Goal: Task Accomplishment & Management: Manage account settings

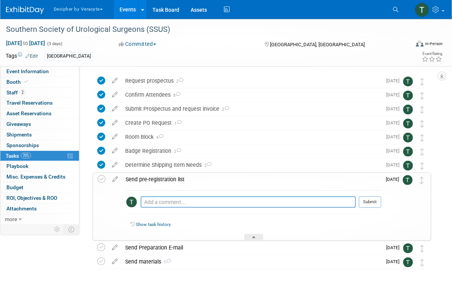
scroll to position [23, 0]
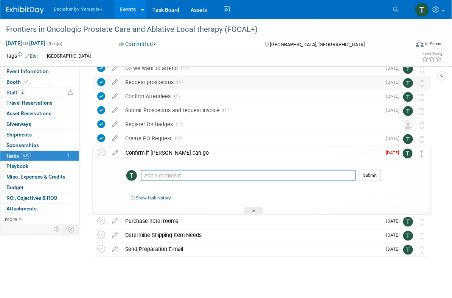
scroll to position [40, 0]
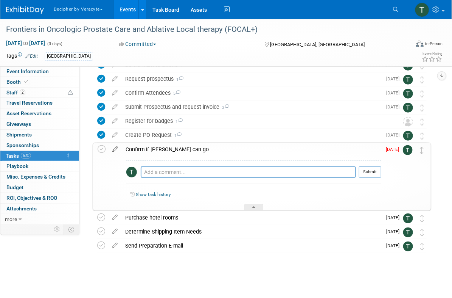
click at [117, 149] on icon at bounding box center [115, 147] width 13 height 9
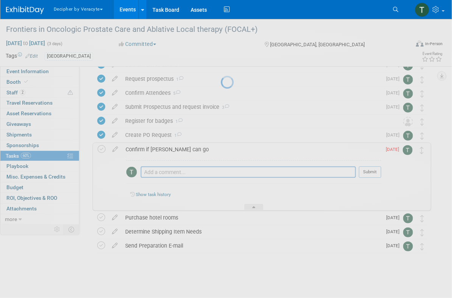
select select "8"
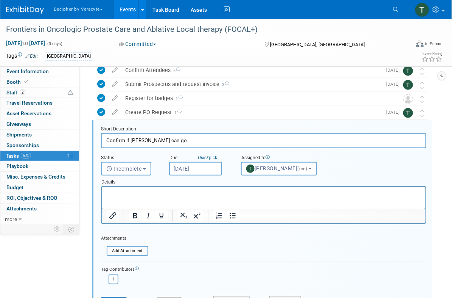
scroll to position [72, 0]
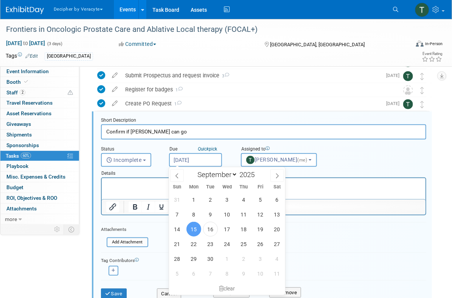
click at [187, 162] on input "[DATE]" at bounding box center [195, 160] width 53 height 14
click at [208, 243] on span "23" at bounding box center [210, 243] width 15 height 15
type input "Sep 23, 2025"
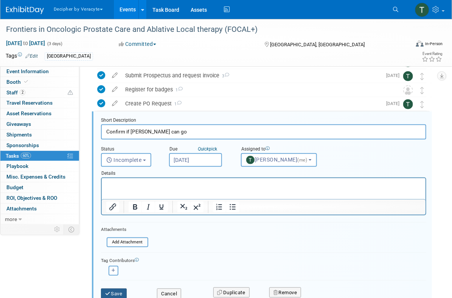
click at [124, 292] on button "Save" at bounding box center [114, 293] width 26 height 11
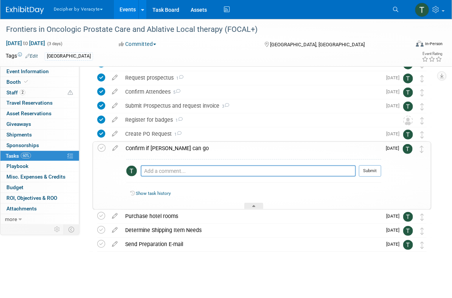
scroll to position [41, 0]
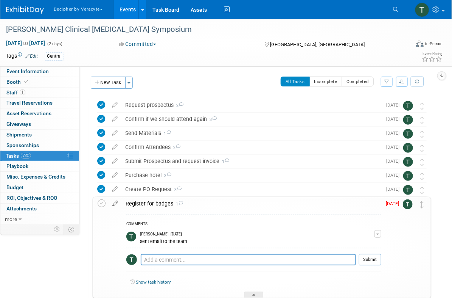
click at [118, 201] on icon at bounding box center [115, 201] width 13 height 9
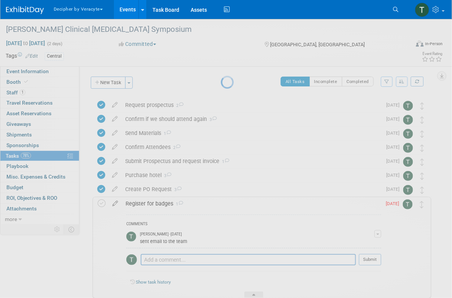
select select "8"
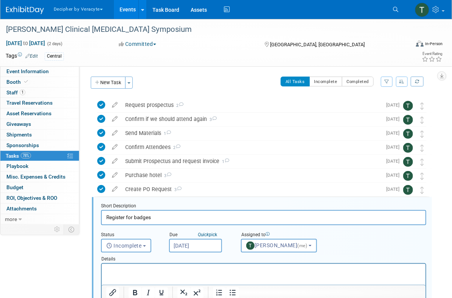
scroll to position [86, 0]
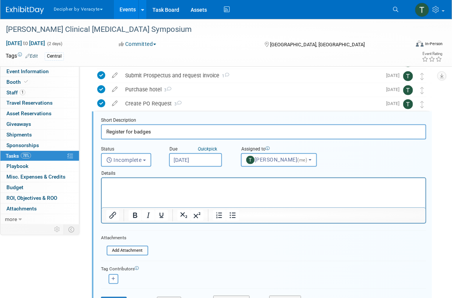
click at [186, 161] on input "Sep 15, 2025" at bounding box center [195, 160] width 53 height 14
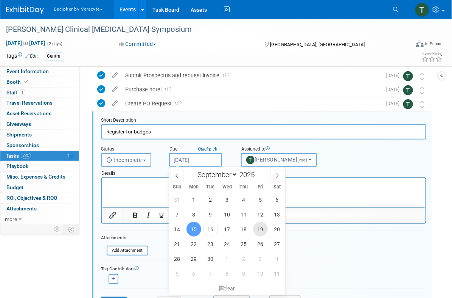
click at [260, 225] on span "19" at bounding box center [260, 228] width 15 height 15
type input "[DATE]"
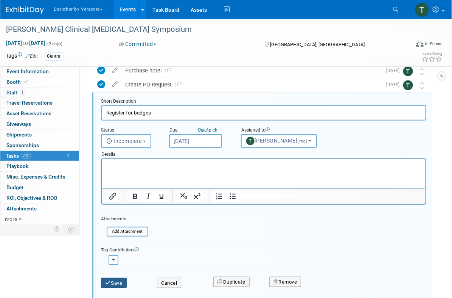
click at [113, 278] on button "Save" at bounding box center [114, 283] width 26 height 11
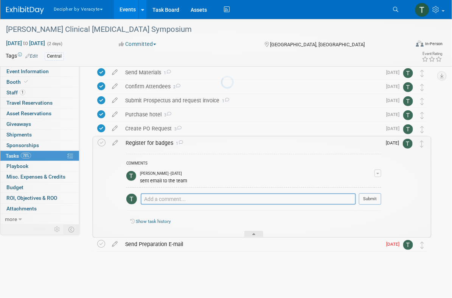
scroll to position [60, 0]
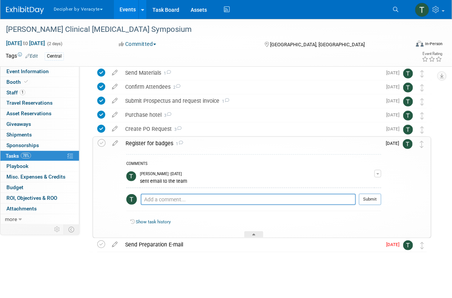
click at [153, 149] on div "Register for badges 1" at bounding box center [252, 143] width 260 height 13
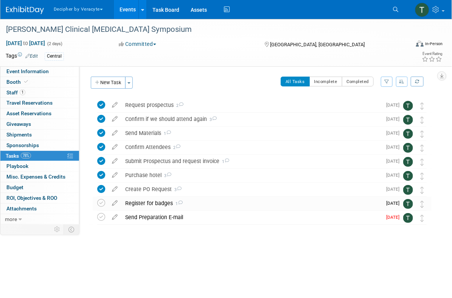
scroll to position [0, 0]
click at [114, 223] on td at bounding box center [114, 218] width 13 height 14
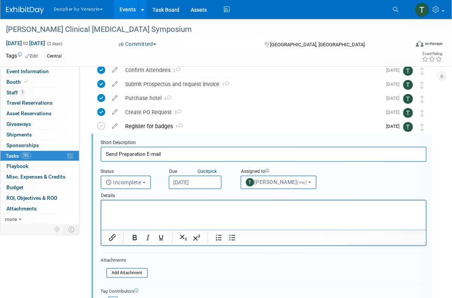
scroll to position [99, 0]
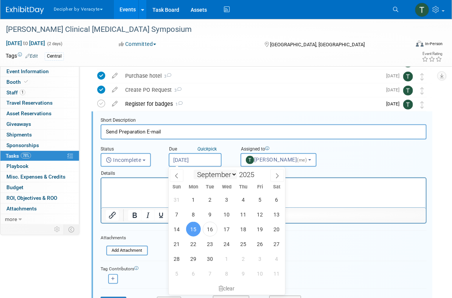
click at [214, 164] on input "[DATE]" at bounding box center [195, 160] width 53 height 14
click at [258, 225] on span "19" at bounding box center [260, 228] width 15 height 15
type input "[DATE]"
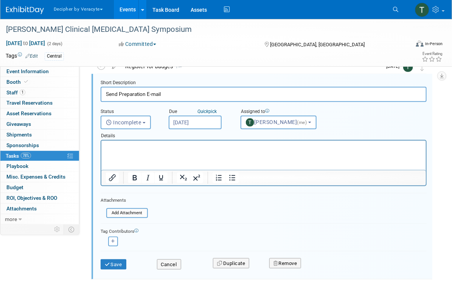
scroll to position [149, 0]
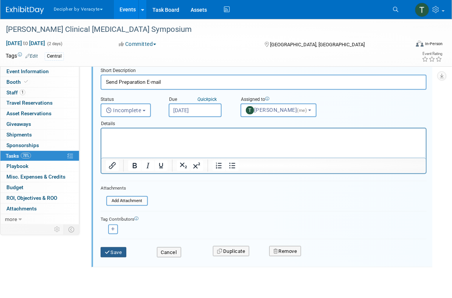
click at [125, 248] on button "Save" at bounding box center [114, 252] width 26 height 11
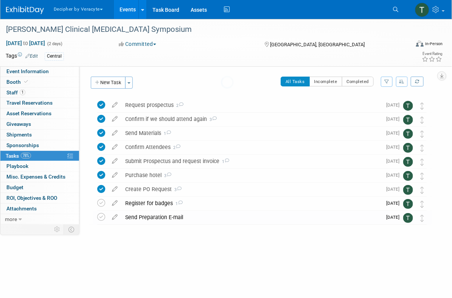
scroll to position [0, 0]
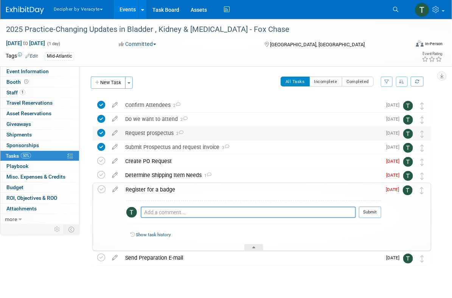
scroll to position [13, 0]
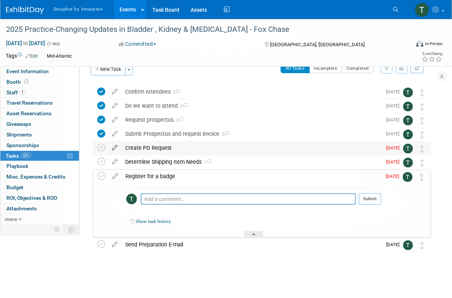
click at [117, 149] on icon at bounding box center [114, 145] width 13 height 9
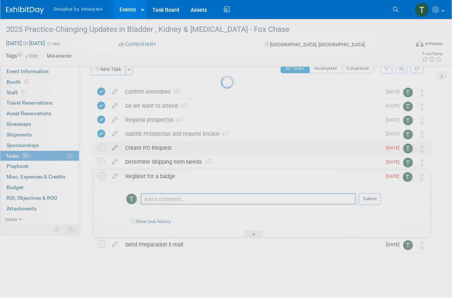
select select "8"
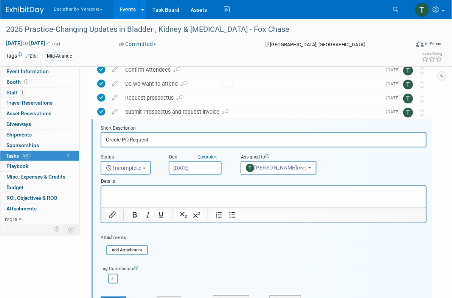
scroll to position [44, 0]
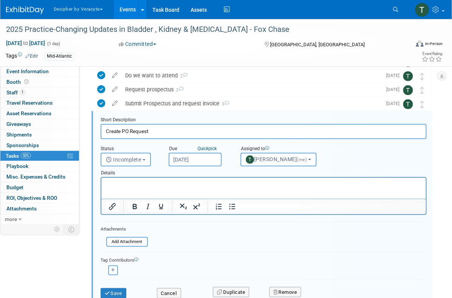
click at [204, 158] on input "[DATE]" at bounding box center [195, 160] width 53 height 14
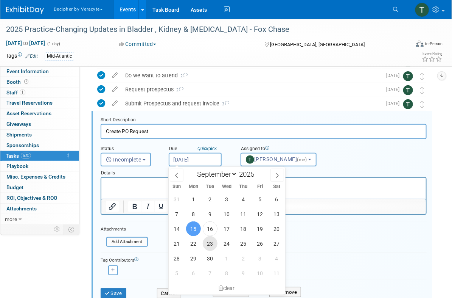
click at [207, 246] on span "23" at bounding box center [210, 243] width 15 height 15
type input "Sep 23, 2025"
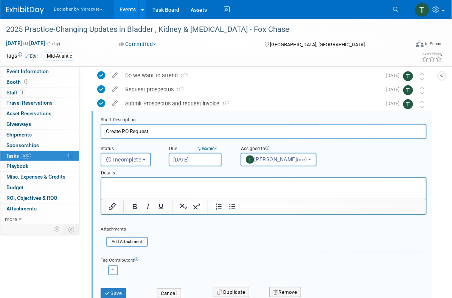
click at [123, 287] on div "Save" at bounding box center [123, 291] width 56 height 16
click at [119, 290] on button "Save" at bounding box center [114, 293] width 26 height 11
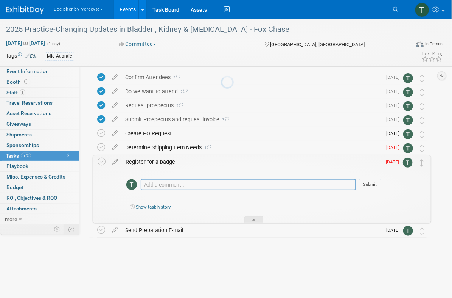
scroll to position [13, 0]
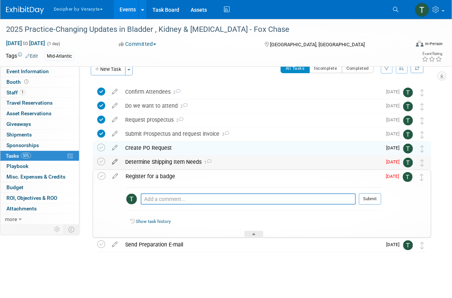
click at [115, 164] on icon at bounding box center [114, 159] width 13 height 9
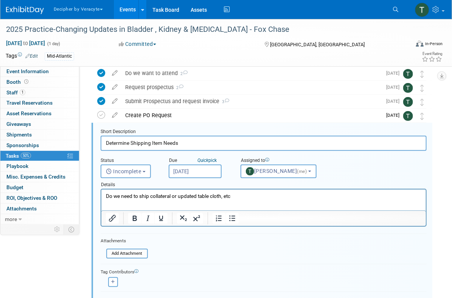
scroll to position [57, 0]
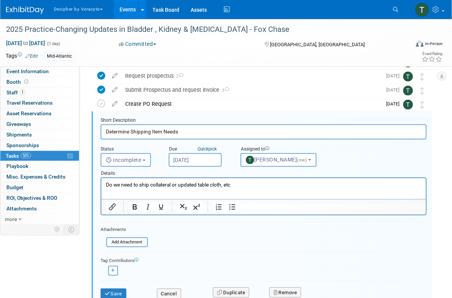
click at [190, 170] on div "Details" at bounding box center [264, 172] width 326 height 11
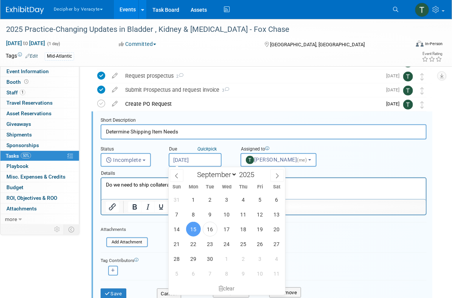
click at [192, 158] on input "[DATE]" at bounding box center [195, 160] width 53 height 14
click at [206, 239] on span "23" at bounding box center [210, 243] width 15 height 15
type input "[DATE]"
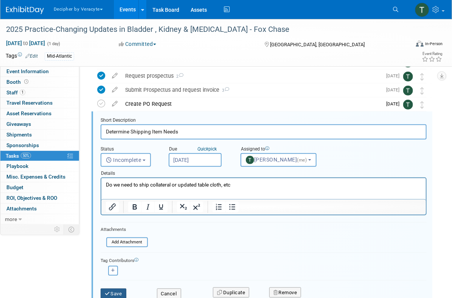
click at [112, 289] on button "Save" at bounding box center [114, 293] width 26 height 11
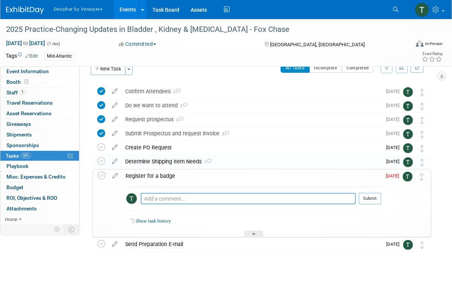
scroll to position [13, 0]
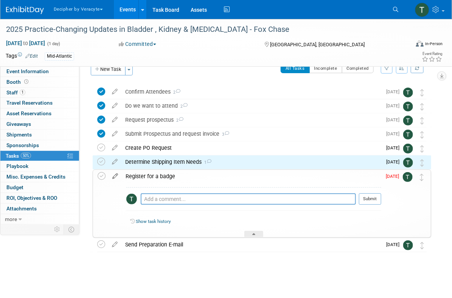
click at [117, 178] on icon at bounding box center [115, 174] width 13 height 9
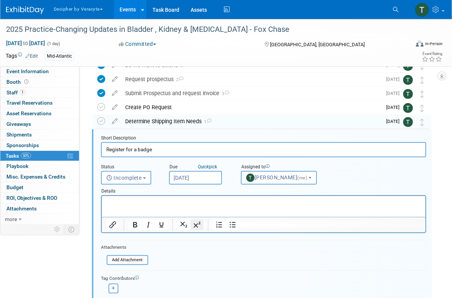
scroll to position [72, 0]
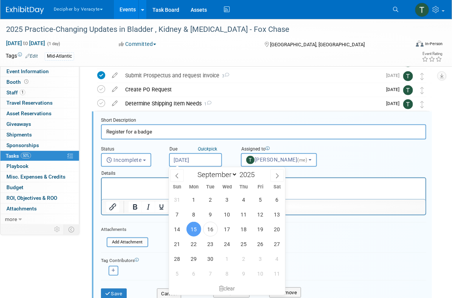
click at [203, 161] on input "Sep 15, 2025" at bounding box center [195, 160] width 53 height 14
click at [213, 247] on span "23" at bounding box center [210, 243] width 15 height 15
type input "Sep 23, 2025"
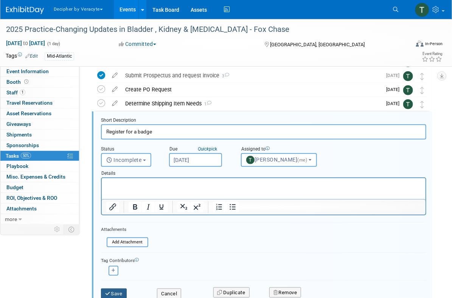
click at [122, 288] on button "Save" at bounding box center [114, 293] width 26 height 11
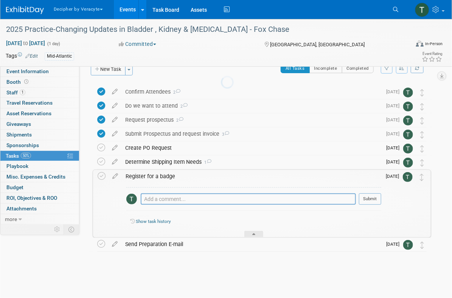
scroll to position [13, 0]
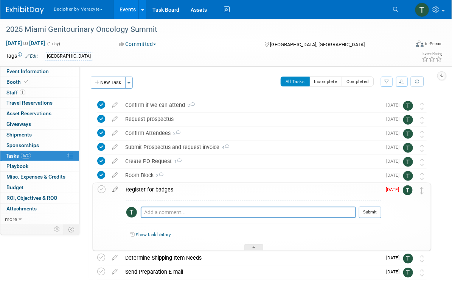
click at [114, 192] on icon at bounding box center [115, 187] width 13 height 9
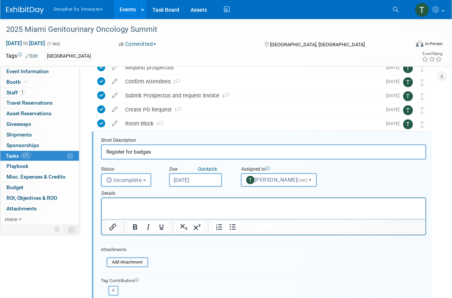
scroll to position [72, 0]
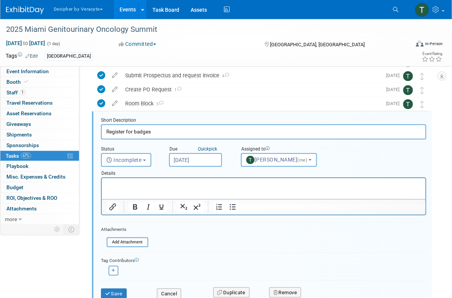
click at [198, 167] on div "Details" at bounding box center [264, 172] width 326 height 11
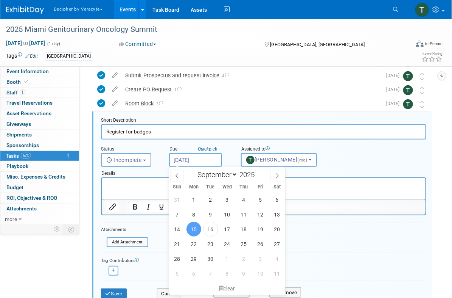
click at [198, 164] on input "[DATE]" at bounding box center [195, 160] width 53 height 14
click at [190, 255] on span "29" at bounding box center [194, 258] width 15 height 15
type input "Sep 29, 2025"
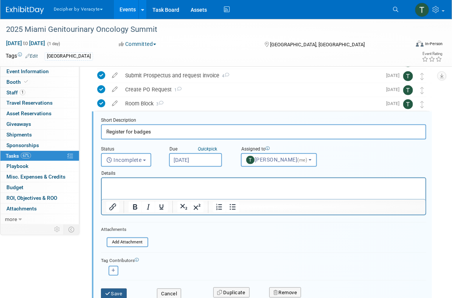
click at [120, 289] on button "Save" at bounding box center [114, 293] width 26 height 11
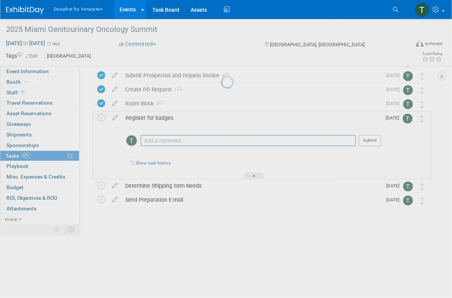
scroll to position [27, 0]
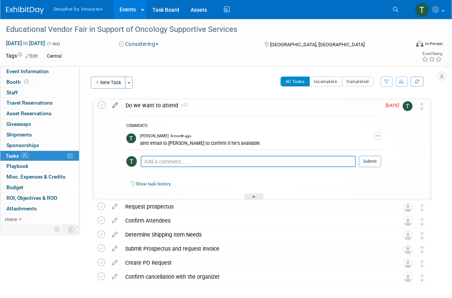
click at [114, 108] on icon at bounding box center [115, 103] width 13 height 9
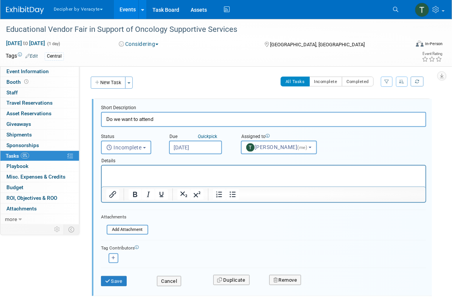
click at [193, 144] on input "[DATE]" at bounding box center [195, 147] width 53 height 14
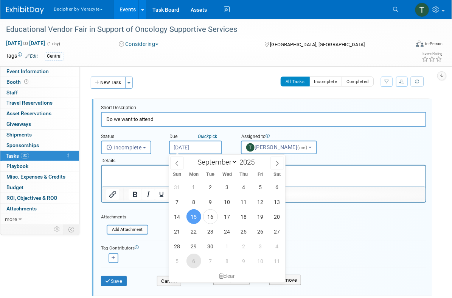
click at [190, 264] on span "6" at bounding box center [194, 260] width 15 height 15
type input "Oct 6, 2025"
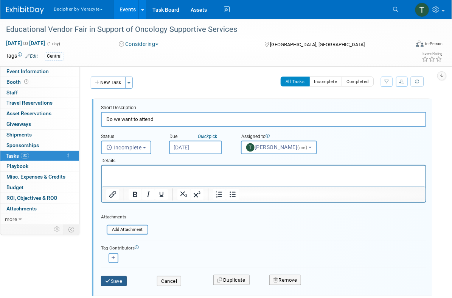
click at [117, 282] on button "Save" at bounding box center [114, 281] width 26 height 11
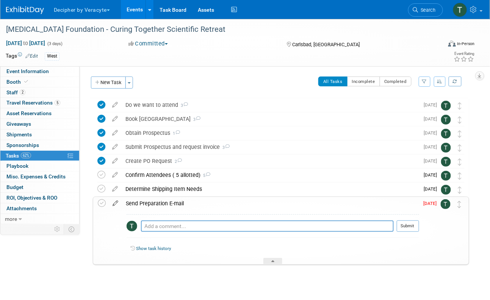
click at [115, 202] on icon at bounding box center [115, 201] width 13 height 9
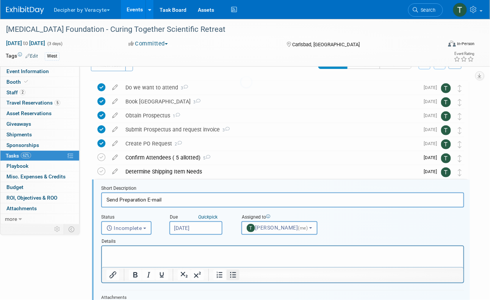
scroll to position [86, 0]
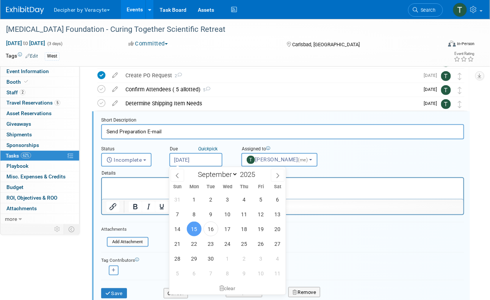
click at [217, 165] on input "[DATE]" at bounding box center [195, 160] width 53 height 14
click at [209, 243] on span "23" at bounding box center [210, 243] width 15 height 15
type input "Sep 23, 2025"
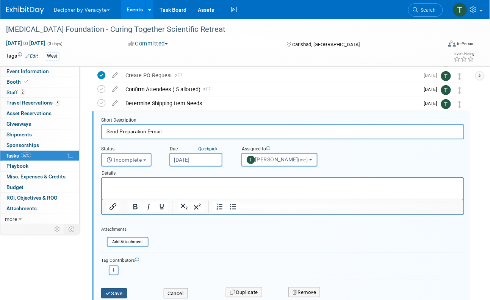
click at [123, 288] on button "Save" at bounding box center [114, 293] width 26 height 11
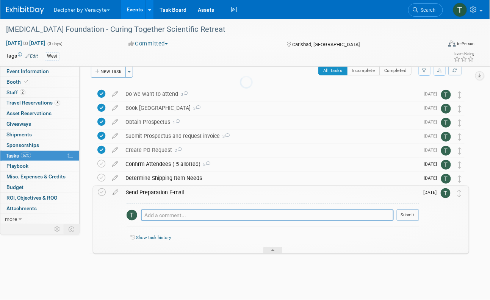
scroll to position [11, 0]
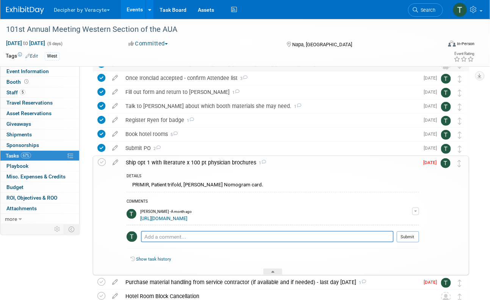
scroll to position [86, 0]
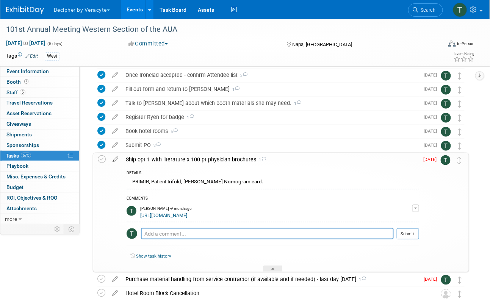
click at [112, 161] on icon at bounding box center [115, 157] width 13 height 9
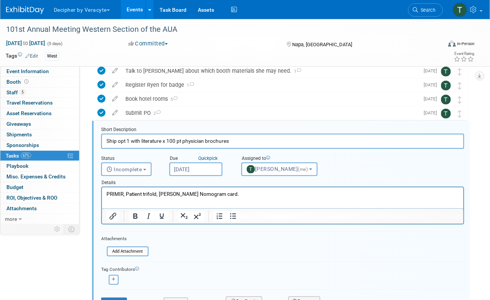
scroll to position [128, 0]
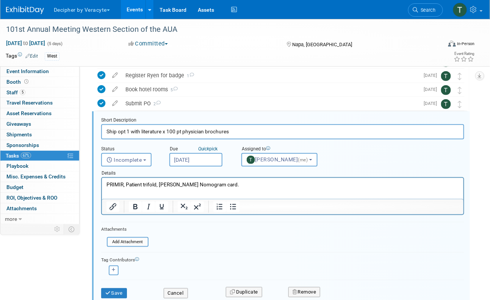
click at [203, 162] on input "[DATE]" at bounding box center [195, 160] width 53 height 14
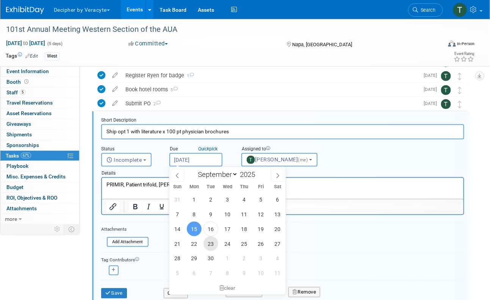
click at [215, 246] on span "23" at bounding box center [210, 243] width 15 height 15
type input "Sep 23, 2025"
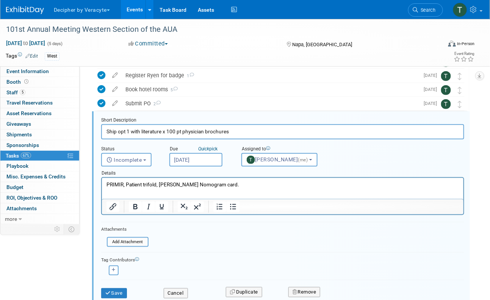
click at [123, 287] on div "Save" at bounding box center [126, 291] width 62 height 16
click at [123, 292] on button "Save" at bounding box center [114, 293] width 26 height 11
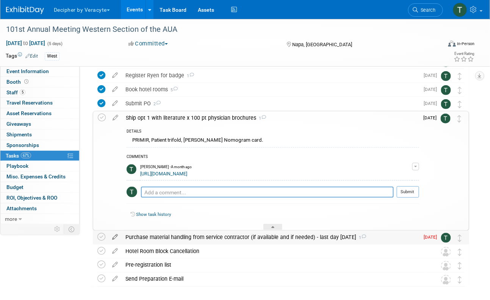
click at [114, 235] on icon at bounding box center [114, 235] width 13 height 9
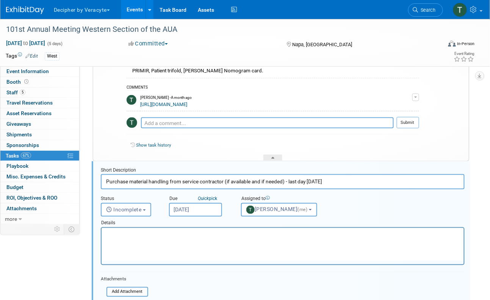
scroll to position [247, 0]
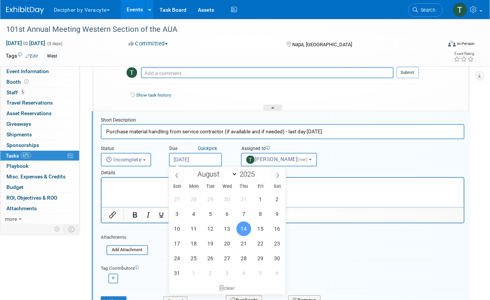
click at [207, 162] on input "Aug 14, 2025" at bounding box center [195, 160] width 53 height 14
click at [283, 174] on span at bounding box center [278, 175] width 14 height 13
select select "8"
click at [214, 243] on span "23" at bounding box center [210, 243] width 15 height 15
type input "Sep 23, 2025"
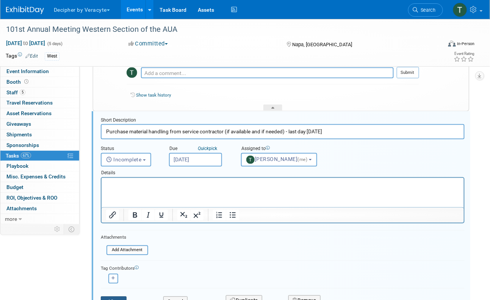
click at [122, 298] on button "Save" at bounding box center [114, 301] width 26 height 11
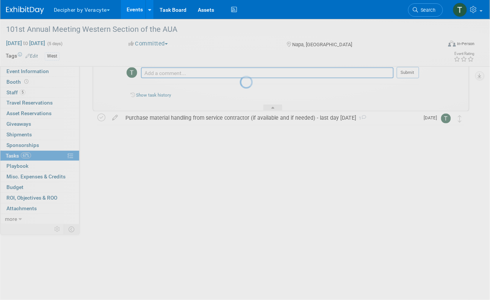
scroll to position [160, 0]
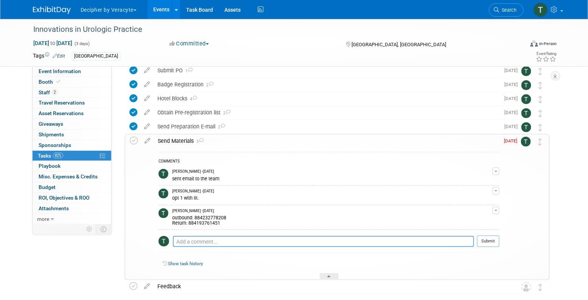
scroll to position [98, 0]
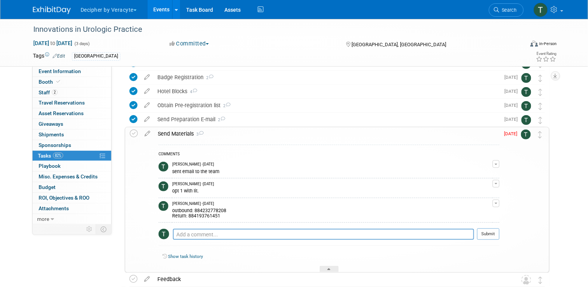
click at [223, 212] on div "outbound: 884232778208 Return: 884193761451" at bounding box center [332, 212] width 321 height 12
copy div "884232778208"
click at [136, 131] on icon at bounding box center [134, 133] width 8 height 8
click at [189, 140] on div "COMMENTS Tony Alvarado - 3 months ago sent email to the team Edit Comment Remov…" at bounding box center [327, 206] width 346 height 132
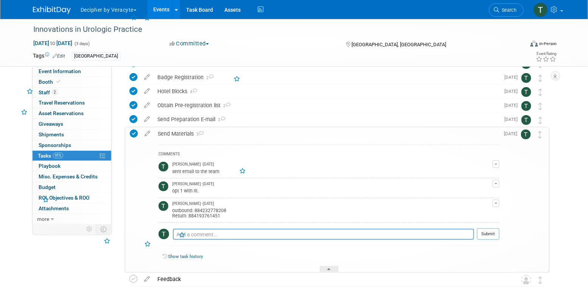
click at [187, 137] on div "Send Materials 3" at bounding box center [327, 133] width 346 height 13
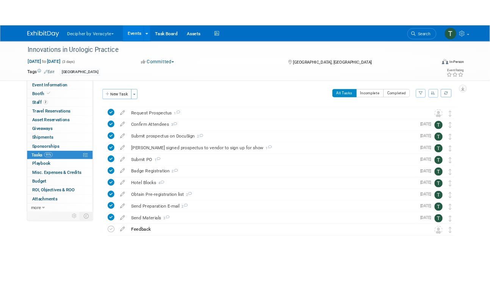
scroll to position [0, 0]
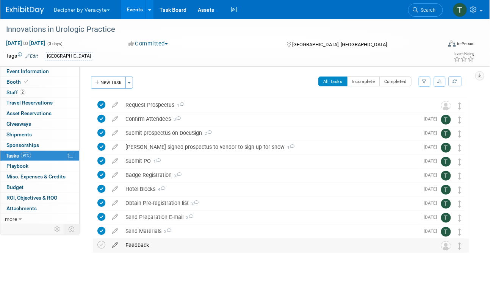
click at [117, 245] on icon at bounding box center [114, 243] width 13 height 9
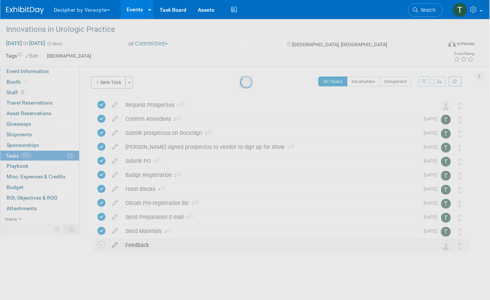
select select "8"
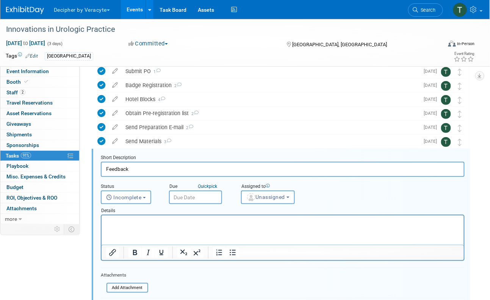
scroll to position [127, 0]
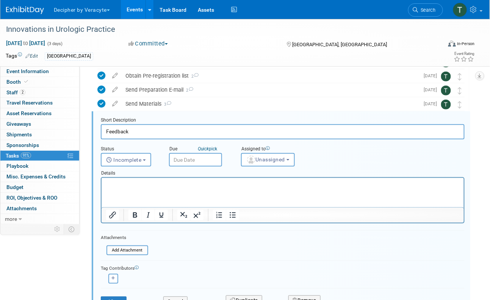
click at [214, 160] on input "text" at bounding box center [195, 160] width 53 height 14
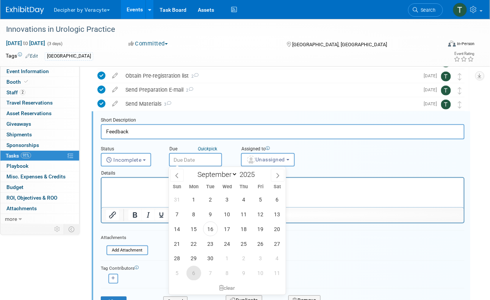
click at [193, 271] on span "6" at bounding box center [193, 273] width 15 height 15
type input "Oct 6, 2025"
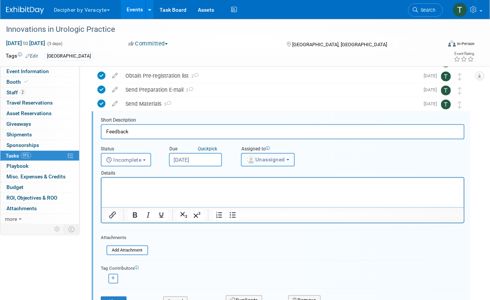
click at [269, 161] on span "Unassigned" at bounding box center [265, 159] width 39 height 6
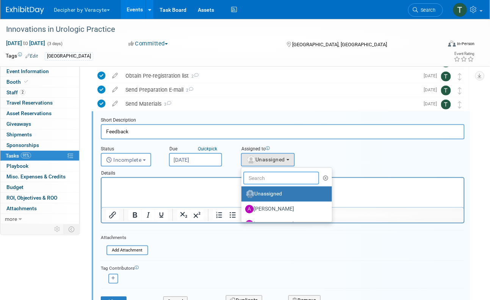
click at [269, 177] on input "text" at bounding box center [281, 178] width 76 height 13
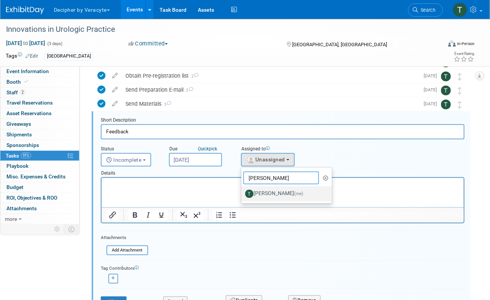
type input "tony"
click at [268, 188] on label "Tony Alvarado (me)" at bounding box center [284, 194] width 79 height 12
click at [242, 190] on input "Tony Alvarado (me)" at bounding box center [239, 192] width 5 height 5
select select "3ceeba8c-a19a-4597-a609-6fba7c9a515a"
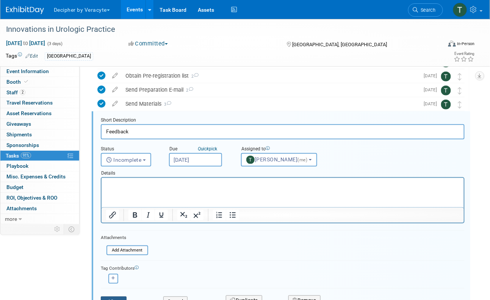
click at [122, 296] on button "Save" at bounding box center [114, 301] width 26 height 11
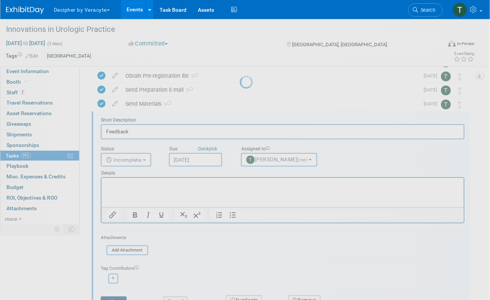
scroll to position [0, 0]
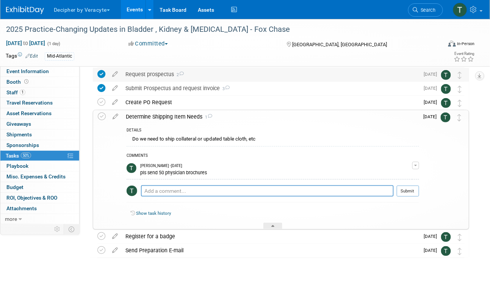
scroll to position [62, 0]
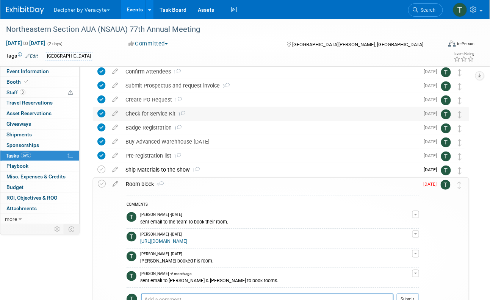
scroll to position [75, 0]
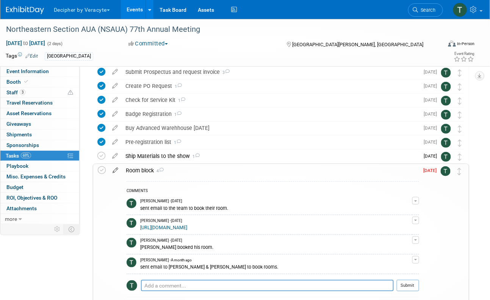
click at [117, 172] on icon at bounding box center [115, 168] width 13 height 9
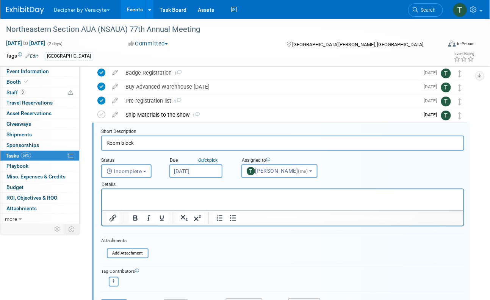
scroll to position [128, 0]
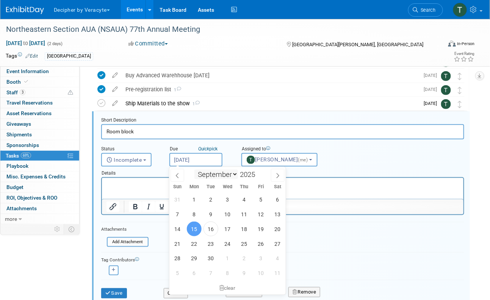
click at [216, 163] on input "[DATE]" at bounding box center [195, 160] width 53 height 14
click at [259, 225] on span "19" at bounding box center [260, 228] width 15 height 15
type input "[DATE]"
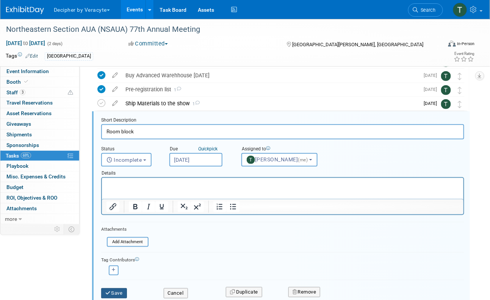
click at [118, 293] on button "Save" at bounding box center [114, 293] width 26 height 11
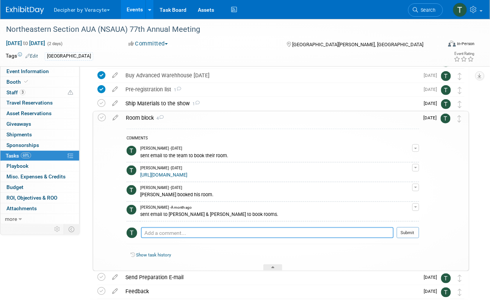
click at [237, 229] on textarea at bounding box center [267, 232] width 253 height 11
type textarea "working with the organizers on this"
click at [403, 232] on button "Submit" at bounding box center [407, 232] width 22 height 11
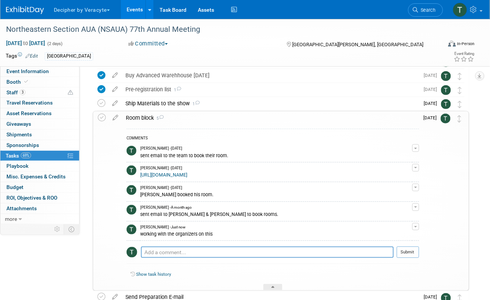
click at [395, 119] on div "Room block 5" at bounding box center [270, 117] width 297 height 13
